Goal: Information Seeking & Learning: Find specific fact

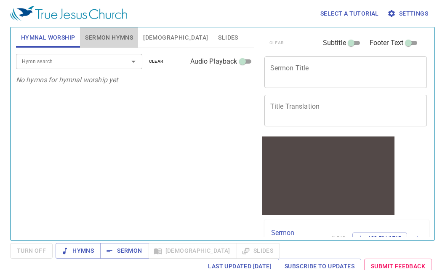
click at [111, 40] on span "Sermon Hymns" at bounding box center [109, 37] width 48 height 11
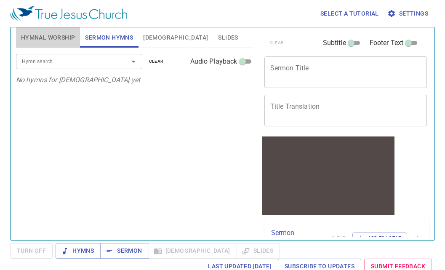
click at [56, 37] on span "Hymnal Worship" at bounding box center [48, 37] width 54 height 11
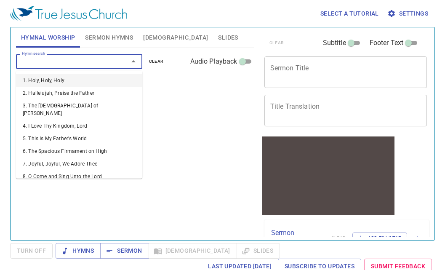
click at [55, 58] on input "Hymn search" at bounding box center [67, 61] width 96 height 10
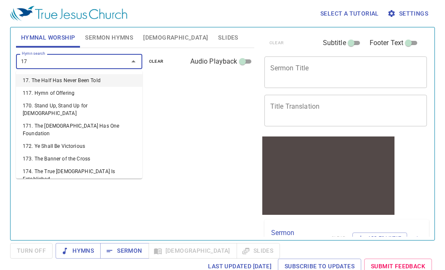
type input "172"
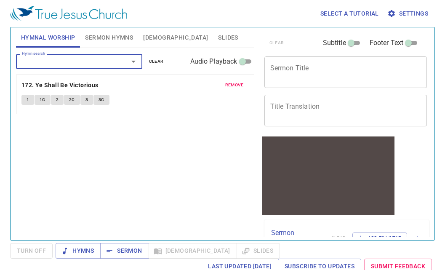
click at [28, 97] on span "1" at bounding box center [27, 100] width 3 height 8
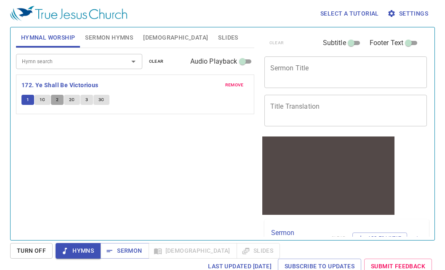
click at [54, 101] on button "2" at bounding box center [57, 100] width 13 height 10
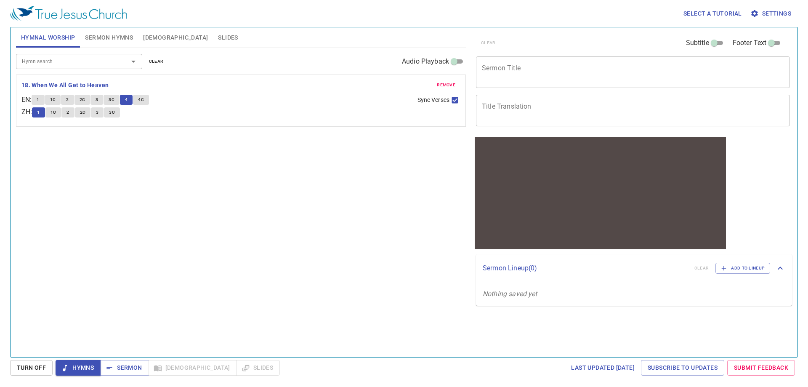
click at [150, 304] on div "Hymn search Hymn search clear Audio Playback remove 18. When We All Get to Heav…" at bounding box center [241, 199] width 450 height 302
click at [56, 58] on input "Hymn search" at bounding box center [67, 61] width 96 height 10
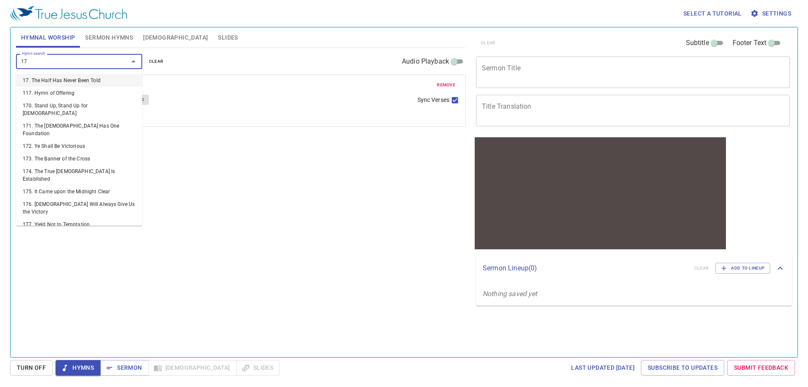
type input "172"
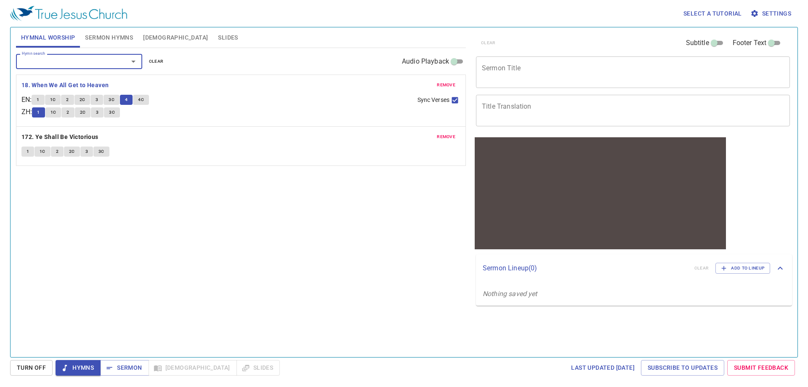
click at [26, 151] on button "1" at bounding box center [27, 151] width 13 height 10
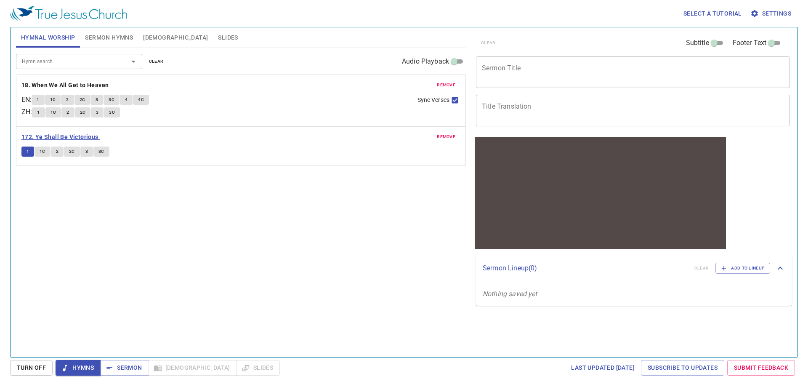
click at [41, 139] on b "172. Ye Shall Be Victorious" at bounding box center [59, 137] width 77 height 11
click at [47, 67] on div "Hymn search" at bounding box center [79, 61] width 126 height 15
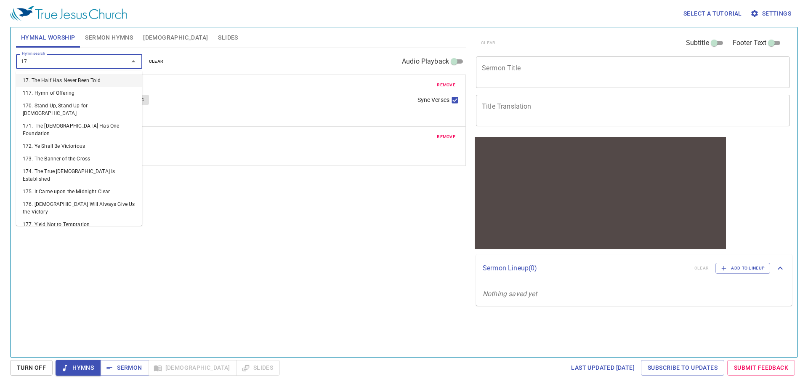
type input "173"
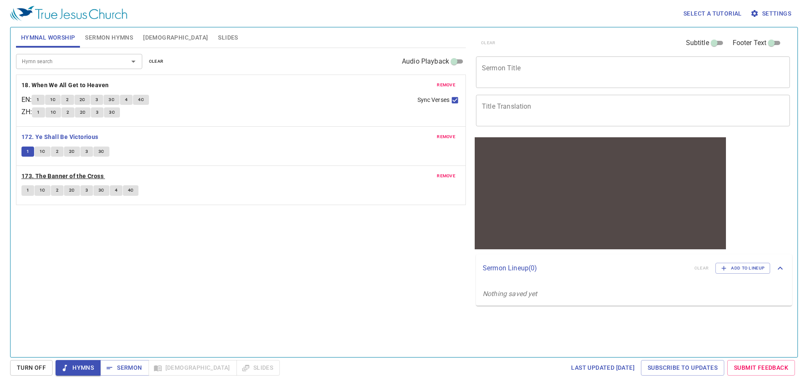
click at [74, 173] on b "173. The Banner of the Cross" at bounding box center [62, 176] width 82 height 11
click at [84, 267] on div "Hymn search Hymn search clear Audio Playback remove 18. When We All Get to Heav…" at bounding box center [241, 199] width 450 height 302
click at [52, 170] on div "remove 173. The Banner of the Cross 1 1C 2 2C 3 3C 4 4C" at bounding box center [240, 185] width 449 height 39
click at [46, 179] on b "173. The Banner of the Cross" at bounding box center [62, 176] width 82 height 11
click at [27, 188] on span "1" at bounding box center [27, 190] width 3 height 8
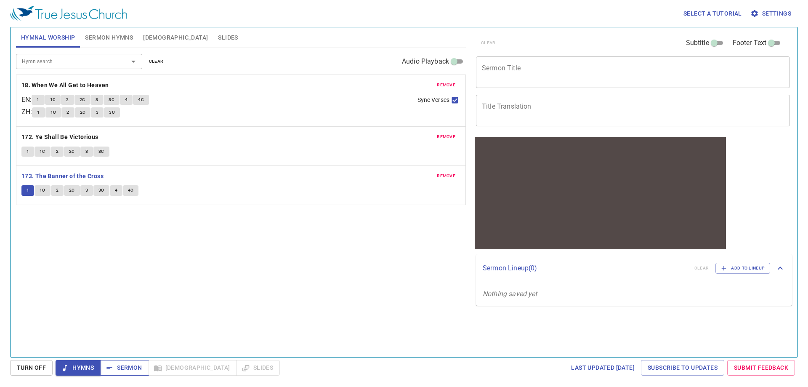
click at [121, 363] on span "Sermon" at bounding box center [124, 367] width 35 height 11
click at [85, 363] on span "Hymns" at bounding box center [78, 367] width 32 height 11
click at [28, 187] on span "1" at bounding box center [27, 190] width 3 height 8
click at [29, 185] on button "1" at bounding box center [27, 190] width 13 height 10
click at [39, 188] on button "1C" at bounding box center [42, 190] width 16 height 10
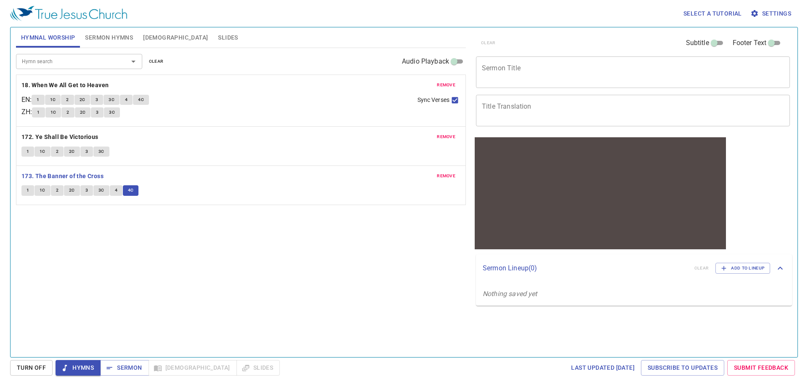
click at [75, 273] on div "Hymn search Hymn search clear Audio Playback remove 18. When We All Get to Heav…" at bounding box center [241, 199] width 450 height 302
click at [150, 35] on span "[DEMOGRAPHIC_DATA]" at bounding box center [175, 37] width 65 height 11
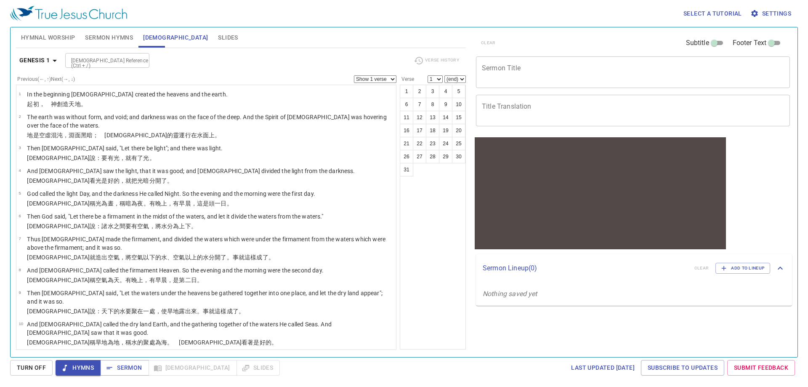
click at [104, 53] on div "[DEMOGRAPHIC_DATA] Reference (Ctrl + /)" at bounding box center [107, 60] width 84 height 15
type input "ex 17:15"
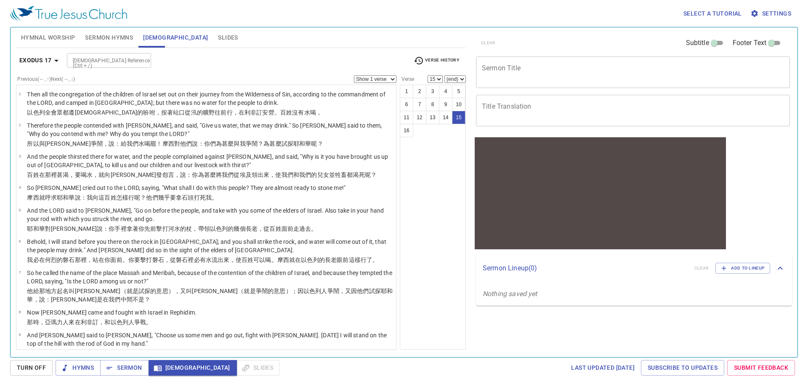
scroll to position [199, 0]
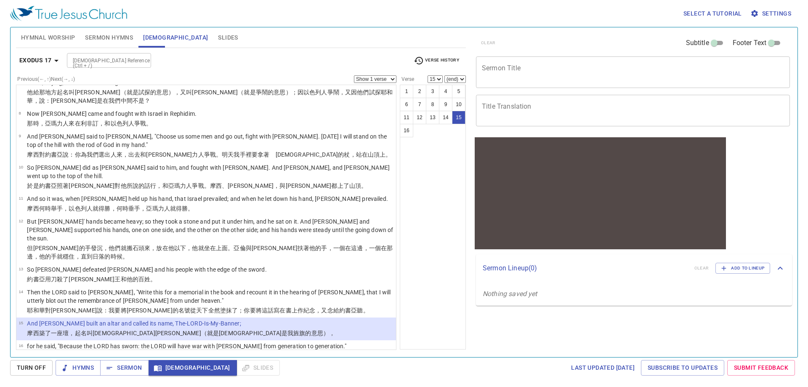
click at [224, 317] on li "15 And Moses built an altar and called its name, The-LORD-Is-My-Banner; 摩西 築了 一…" at bounding box center [205, 328] width 379 height 23
click at [177, 364] on span "[DEMOGRAPHIC_DATA]" at bounding box center [192, 367] width 75 height 11
click at [238, 317] on li "15 And Moses built an altar and called its name, The-LORD-Is-My-Banner; 摩西 築了 一…" at bounding box center [205, 328] width 379 height 23
click at [250, 317] on li "15 And Moses built an altar and called its name, The-LORD-Is-My-Banner; 摩西 築了 一…" at bounding box center [205, 328] width 379 height 23
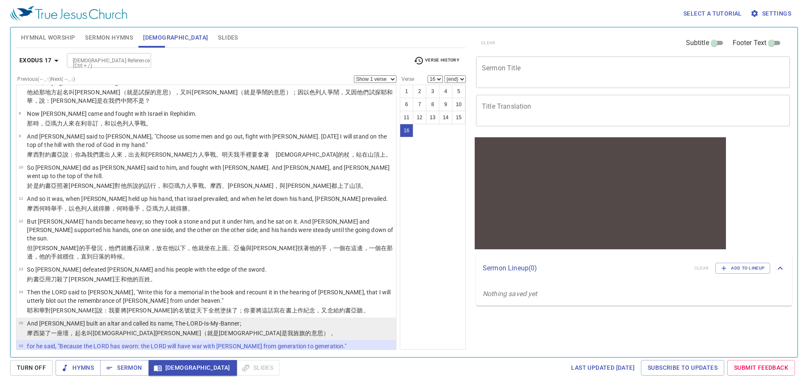
click at [250, 318] on li "15 And Moses built an altar and called its name, The-LORD-Is-My-Banner; 摩西 築了 一…" at bounding box center [205, 328] width 379 height 23
select select "15"
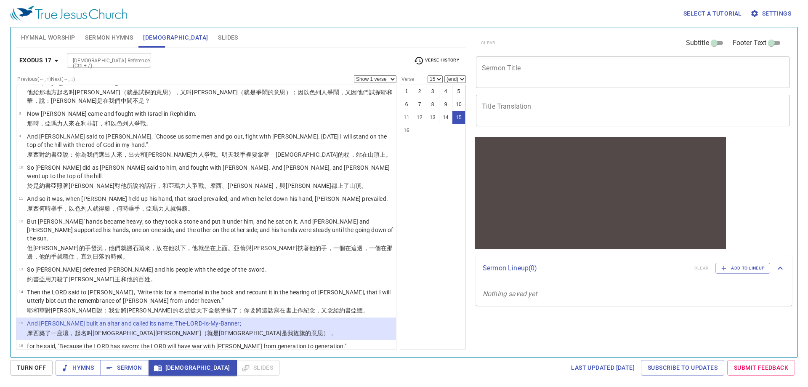
click at [429, 159] on div "1 2 3 4 5 6 7 8 9 10 11 12 13 14 15 16" at bounding box center [433, 217] width 66 height 265
click at [122, 41] on span "Sermon Hymns" at bounding box center [109, 37] width 48 height 11
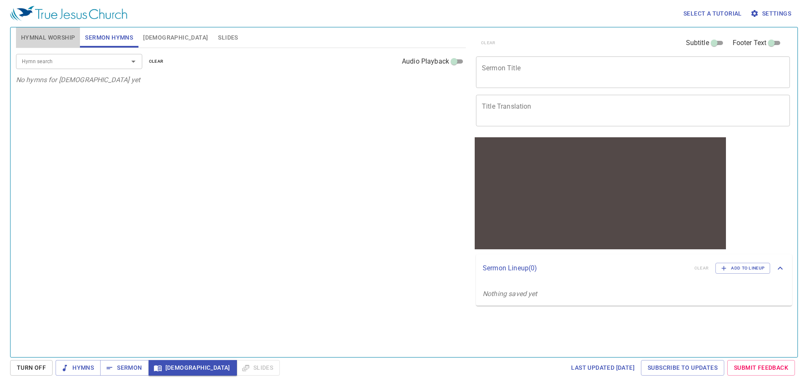
click at [40, 46] on button "Hymnal Worship" at bounding box center [48, 37] width 64 height 20
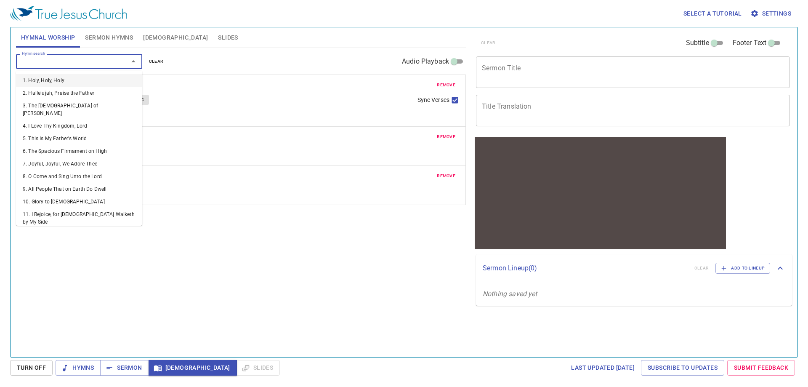
click at [66, 65] on input "Hymn search" at bounding box center [67, 61] width 96 height 10
type input "366"
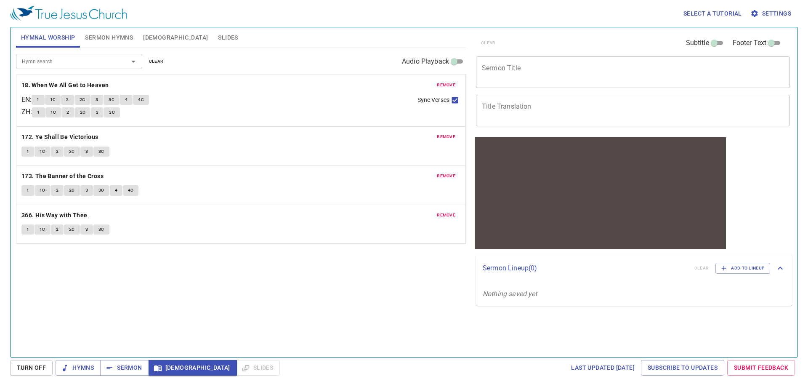
click at [81, 215] on b "366. His Way with Thee" at bounding box center [54, 215] width 66 height 11
click at [25, 227] on button "1" at bounding box center [27, 229] width 13 height 10
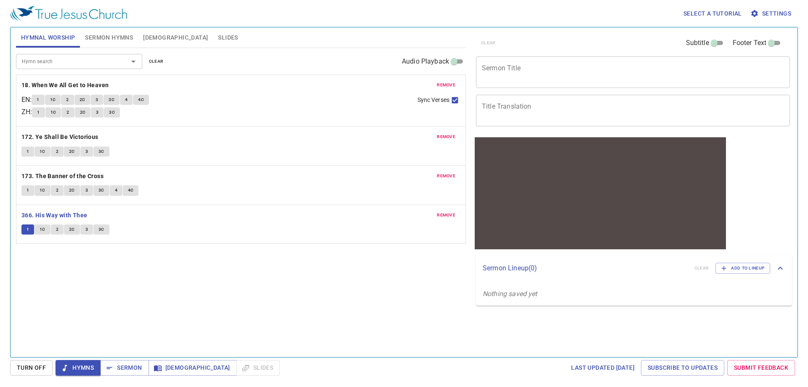
click at [71, 262] on div "Hymn search Hymn search clear Audio Playback remove 18. When We All Get to Heav…" at bounding box center [241, 199] width 450 height 302
